Goal: Find specific page/section: Find specific page/section

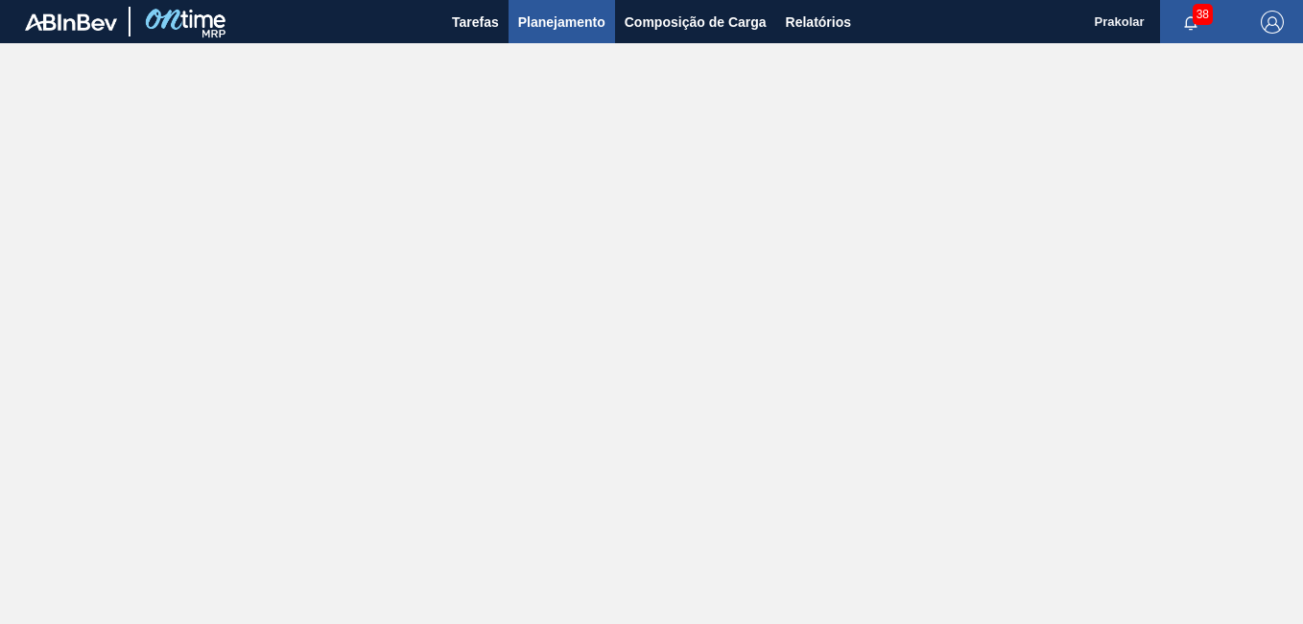
click at [567, 22] on span "Planejamento" at bounding box center [561, 22] width 87 height 23
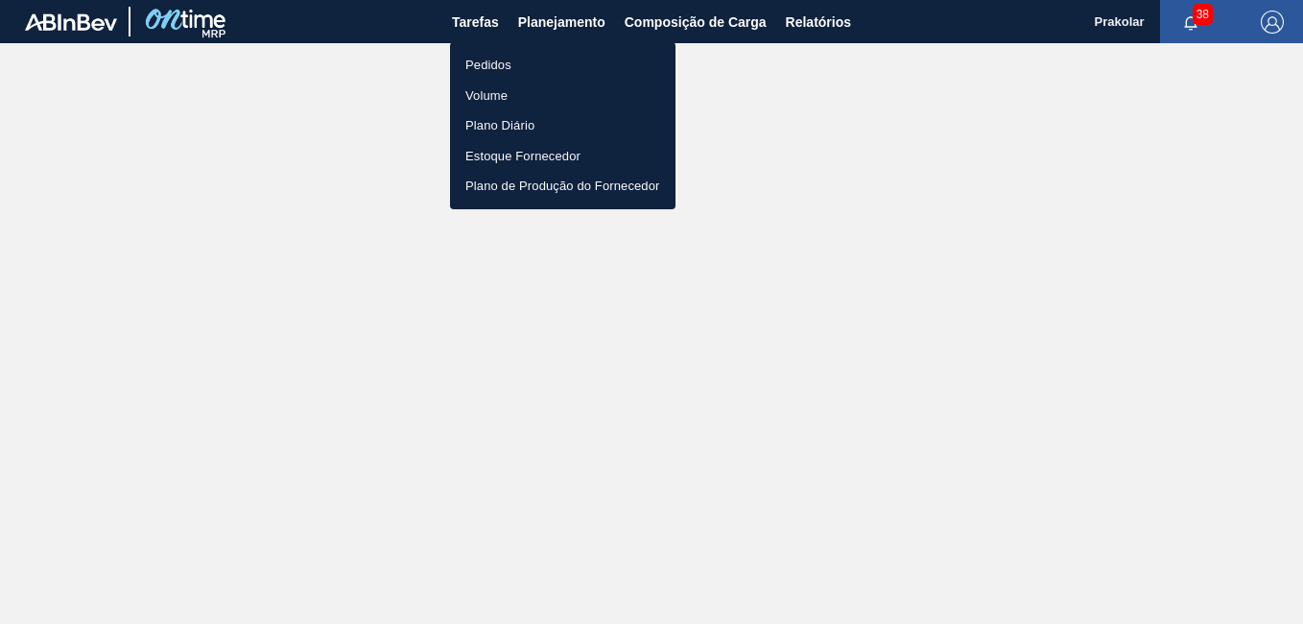
click at [516, 68] on li "Pedidos" at bounding box center [562, 65] width 225 height 31
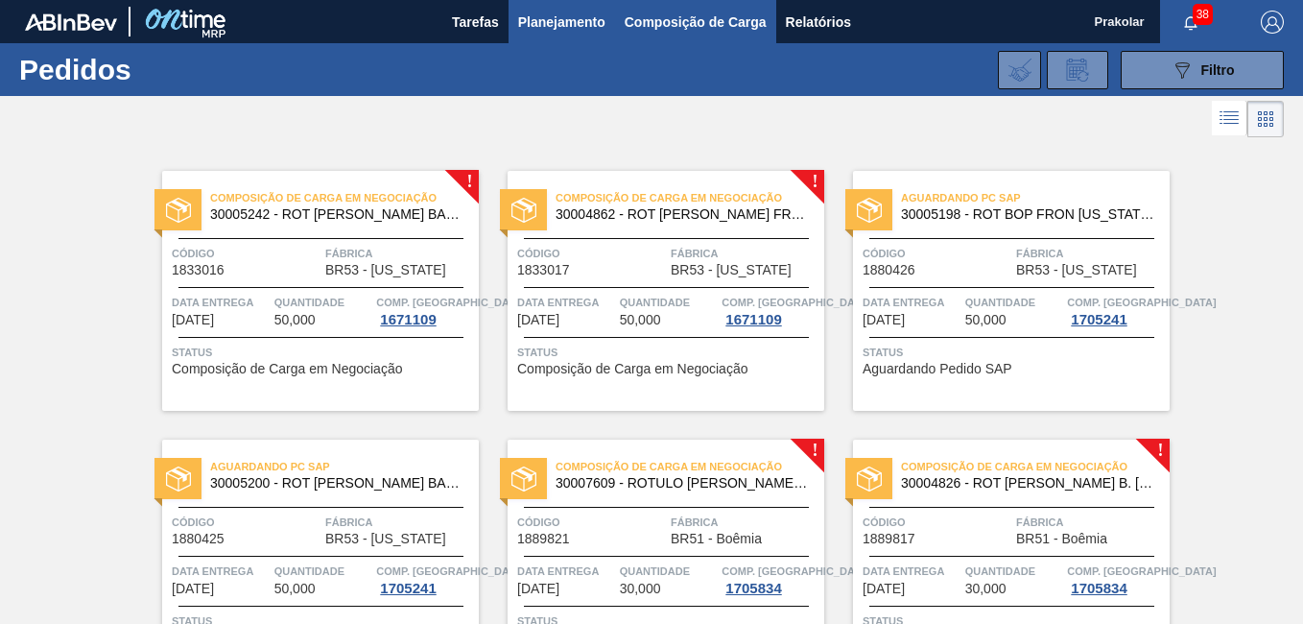
click at [695, 27] on span "Composição de Carga" at bounding box center [696, 22] width 142 height 23
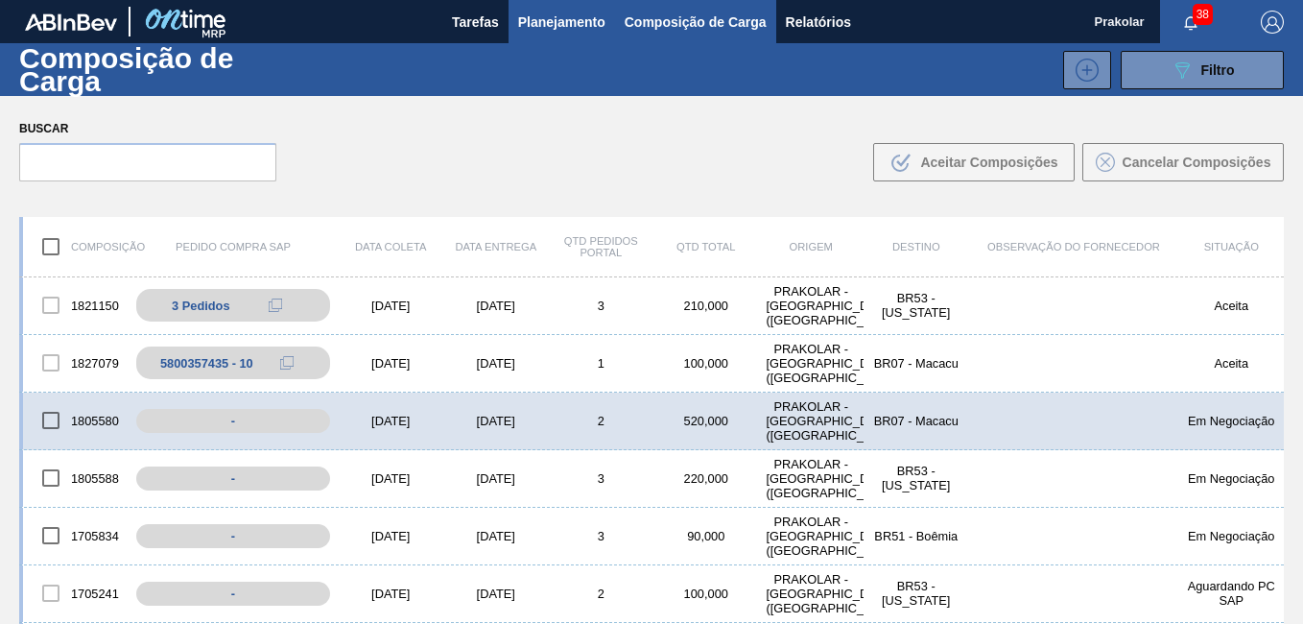
click at [580, 34] on button "Planejamento" at bounding box center [562, 21] width 107 height 43
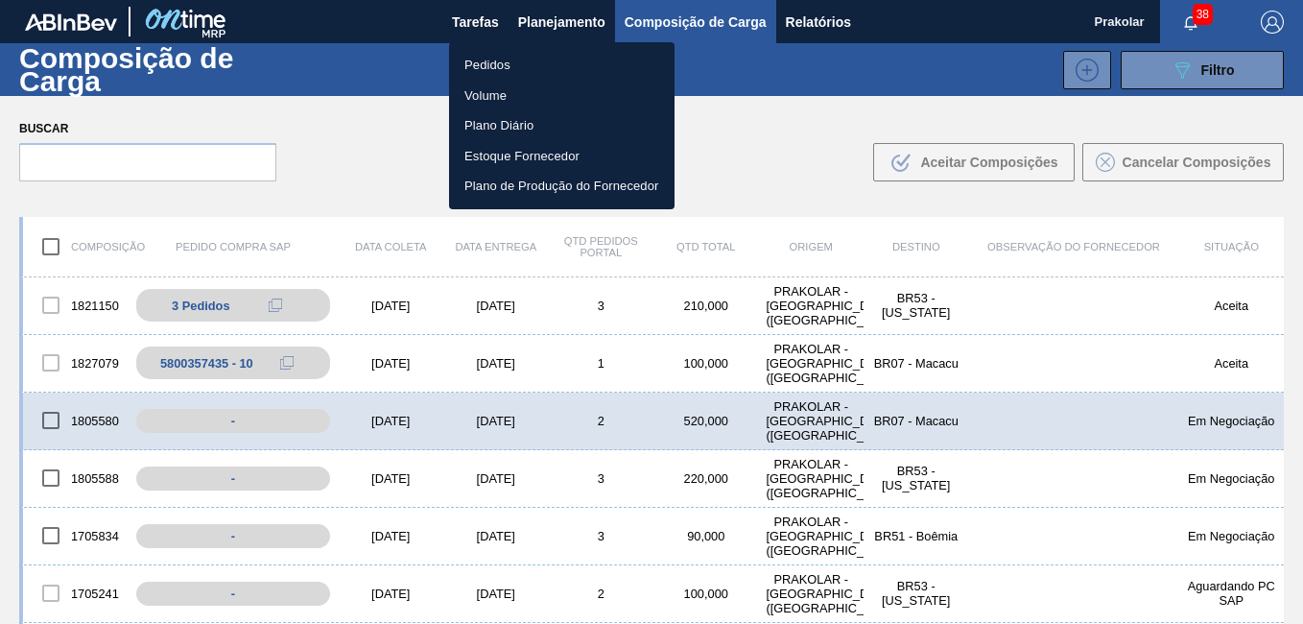
click at [514, 63] on li "Pedidos" at bounding box center [561, 65] width 225 height 31
